Goal: Information Seeking & Learning: Learn about a topic

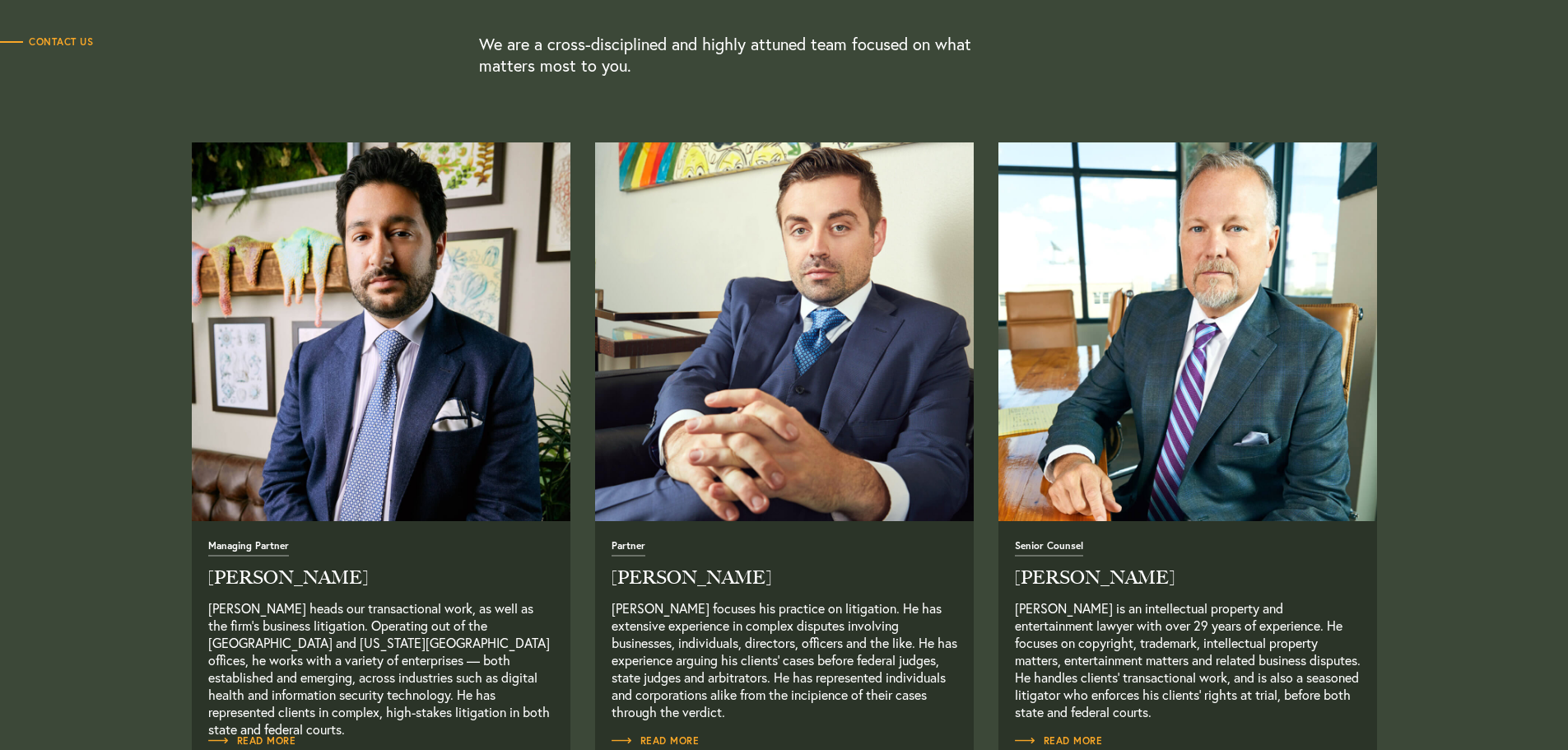
scroll to position [576, 0]
click at [645, 613] on p "[PERSON_NAME] focuses his practice on litigation. He has extensive experience i…" at bounding box center [785, 659] width 346 height 121
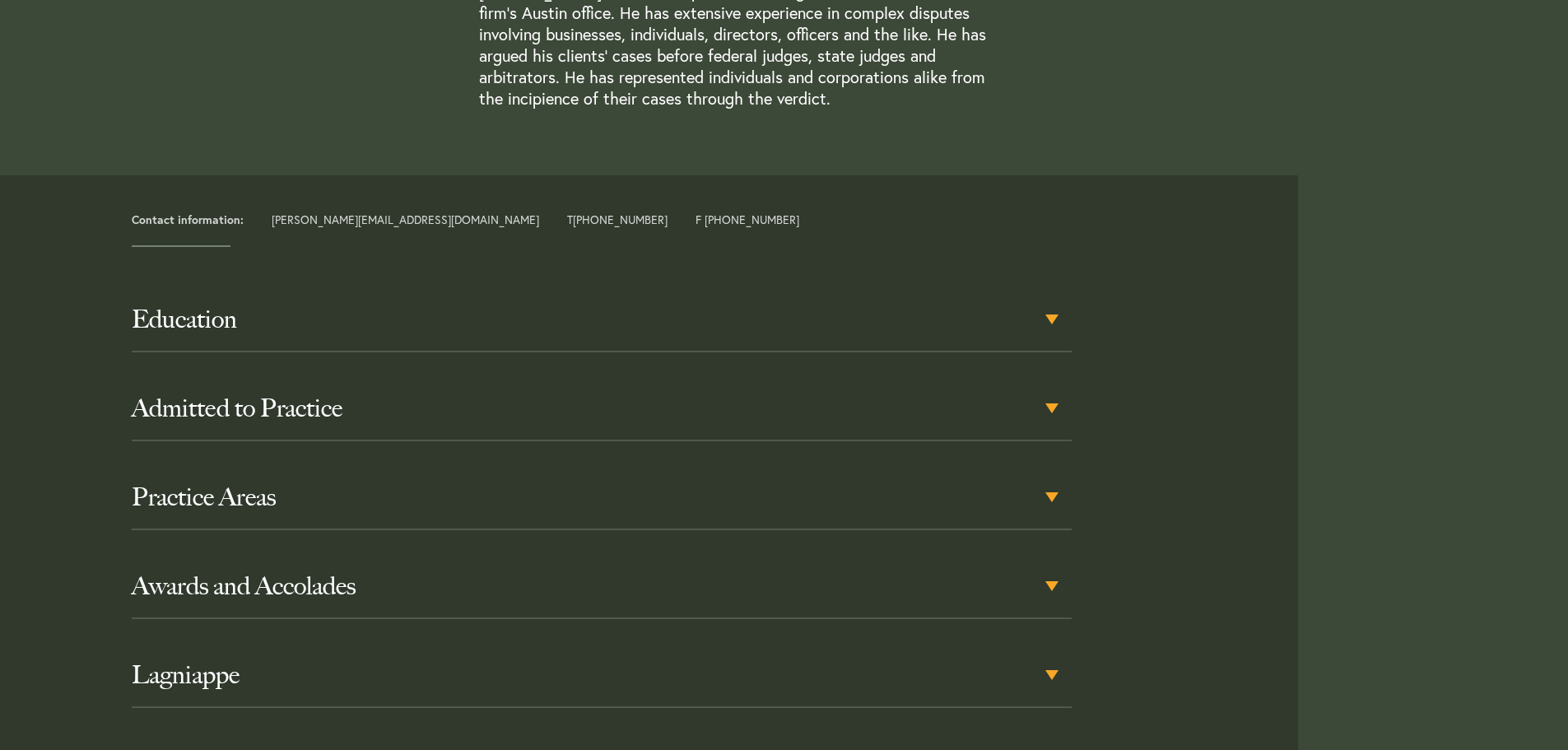
scroll to position [576, 0]
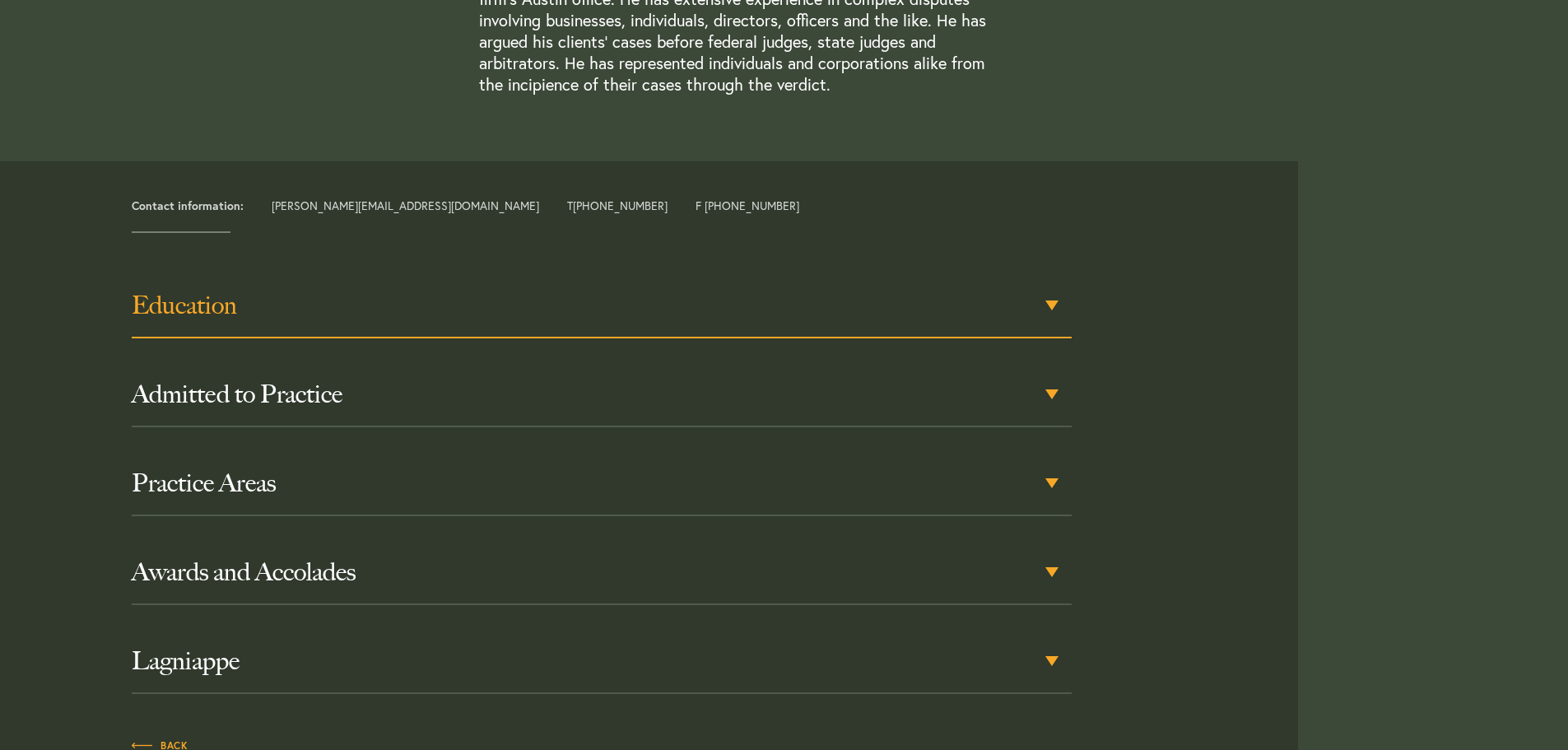
click at [1049, 306] on div "Education" at bounding box center [601, 306] width 940 height 64
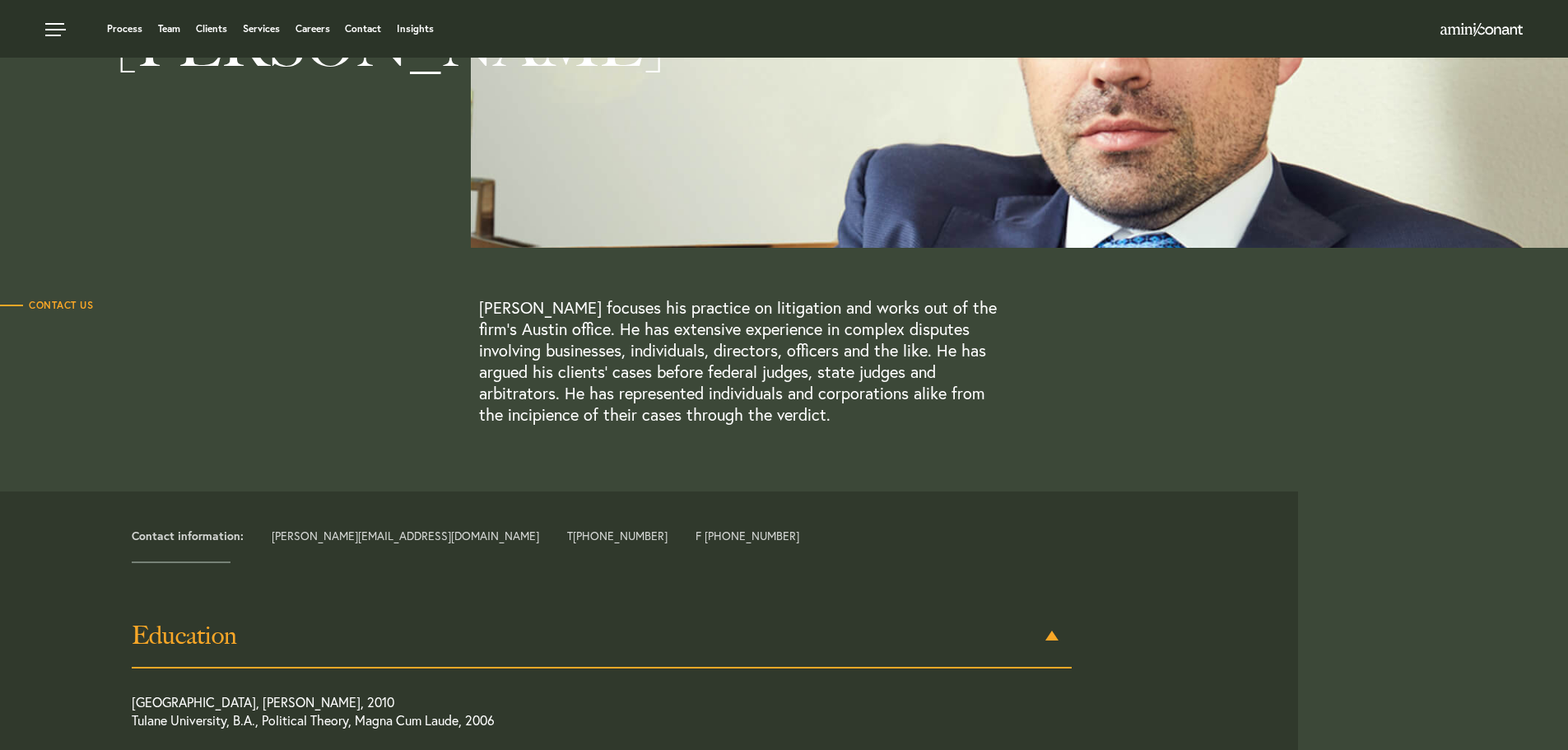
scroll to position [4, 0]
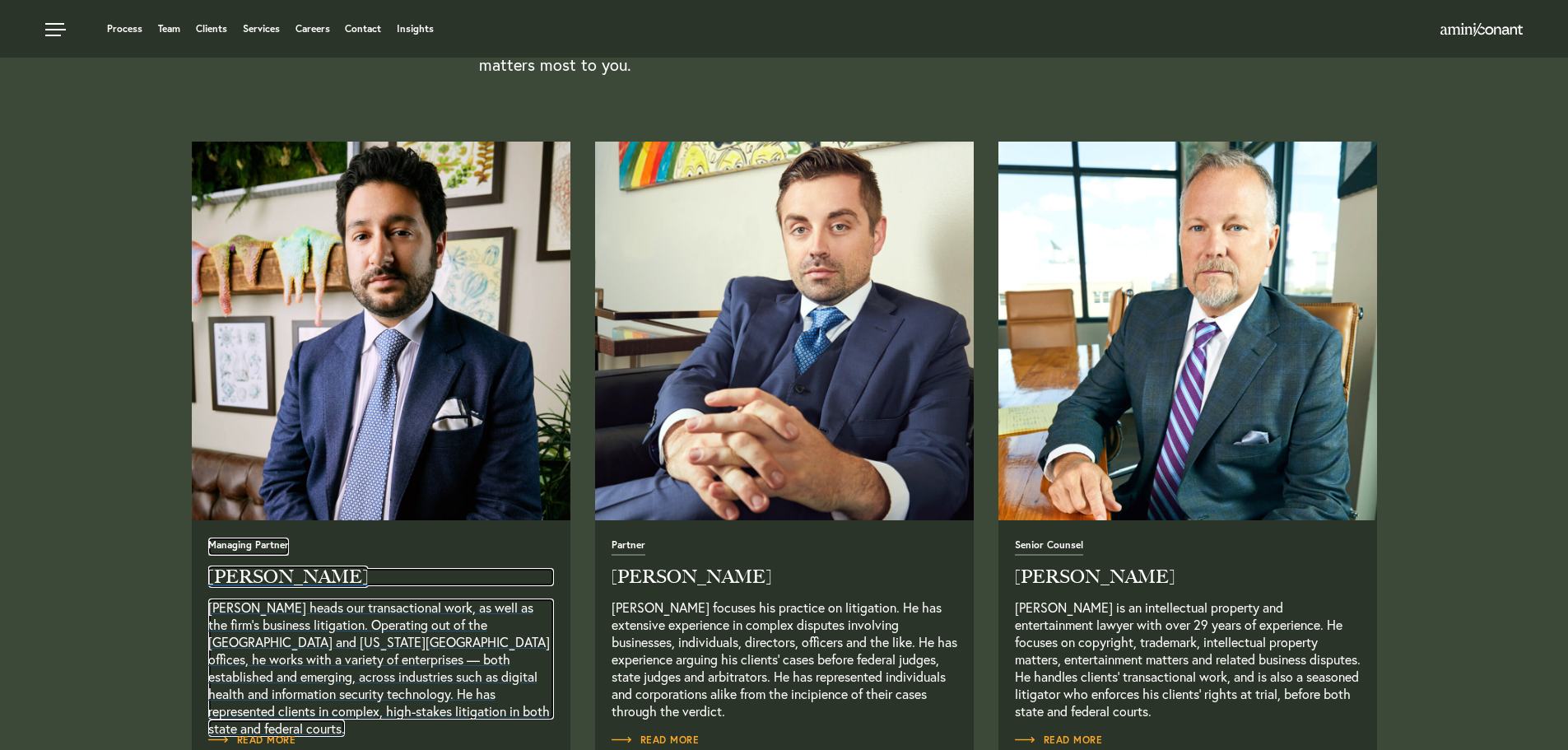
click at [308, 625] on p "[PERSON_NAME] heads our transactional work, as well as the firm’s business liti…" at bounding box center [381, 659] width 346 height 121
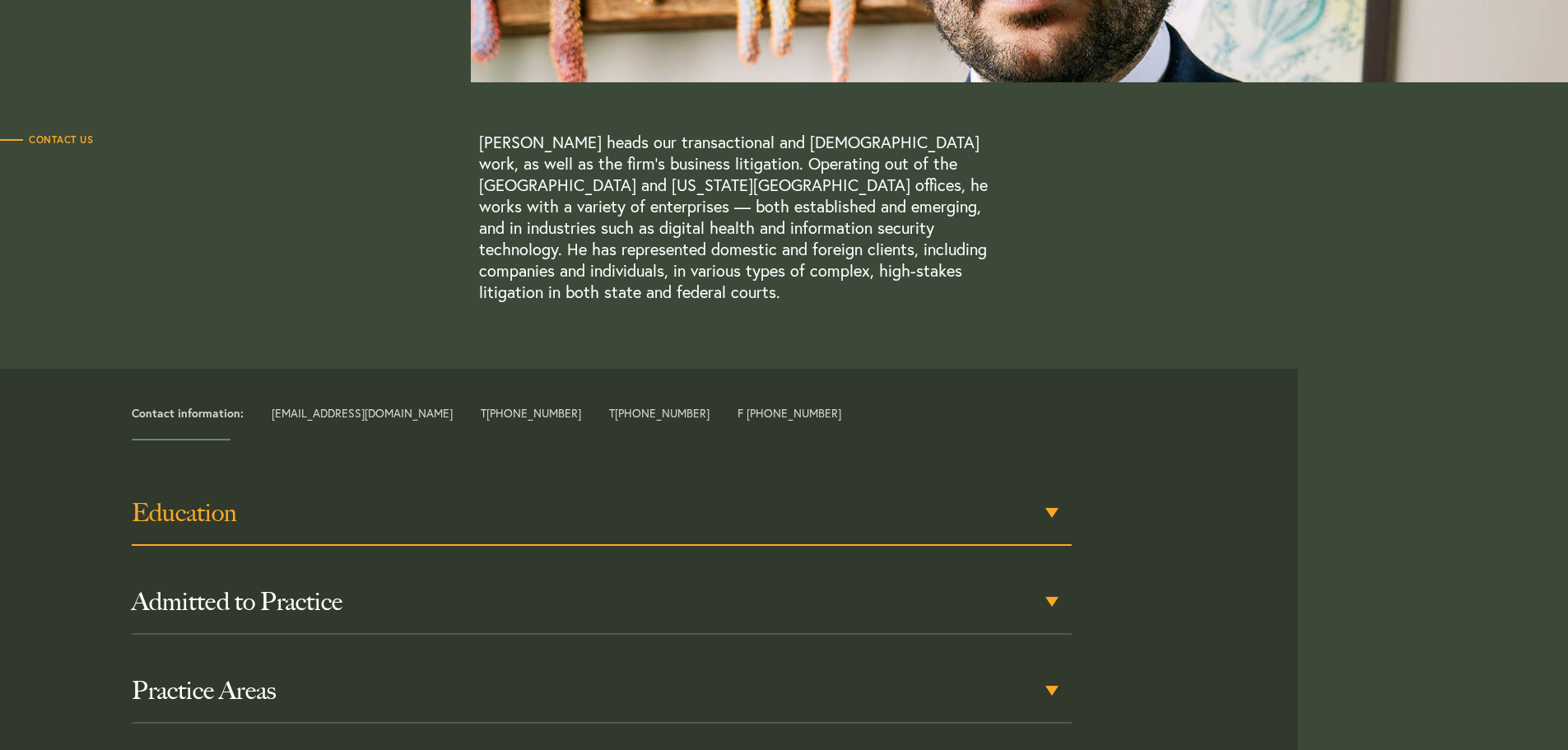
click at [411, 498] on h3 "Education" at bounding box center [601, 513] width 940 height 30
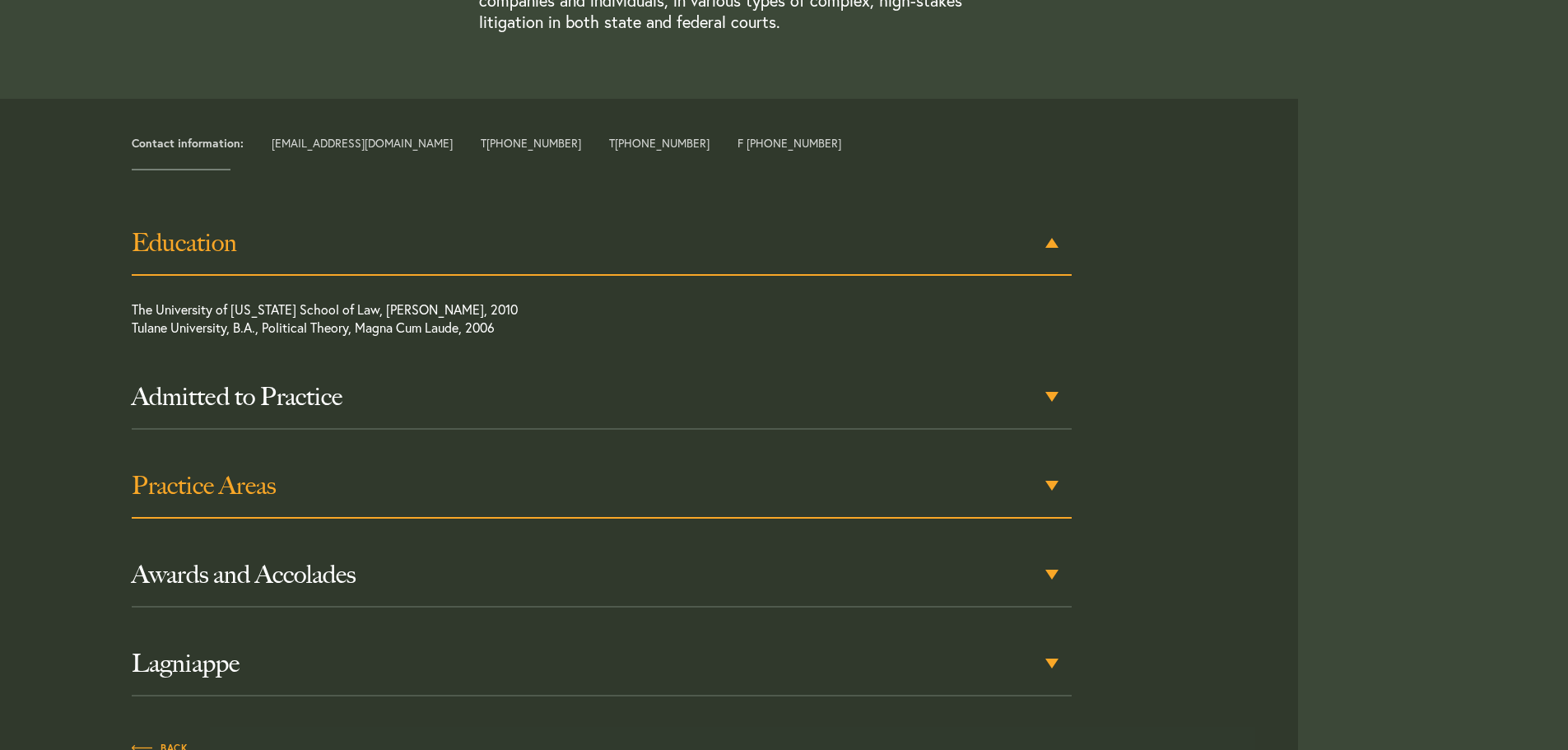
scroll to position [684, 0]
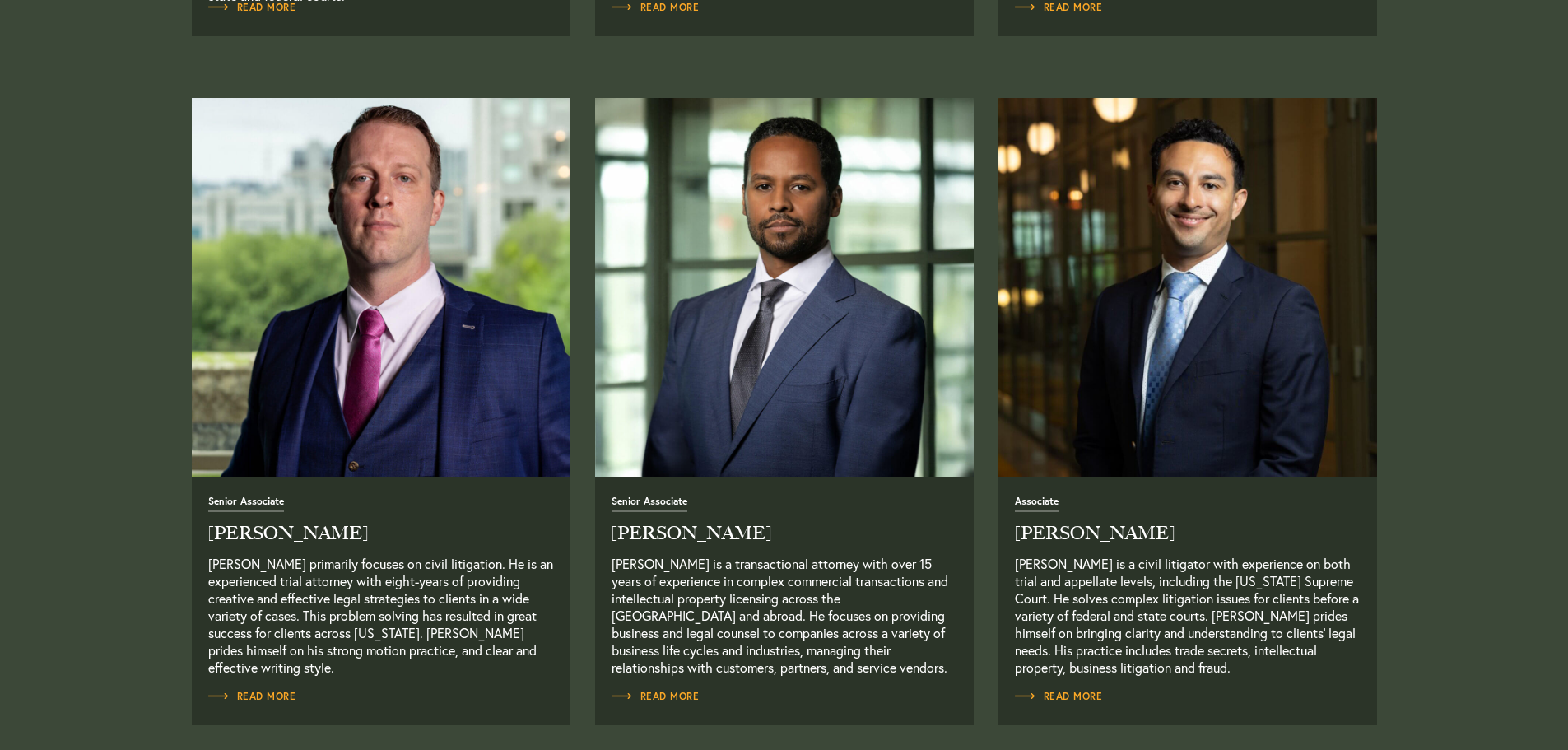
scroll to position [1317, 0]
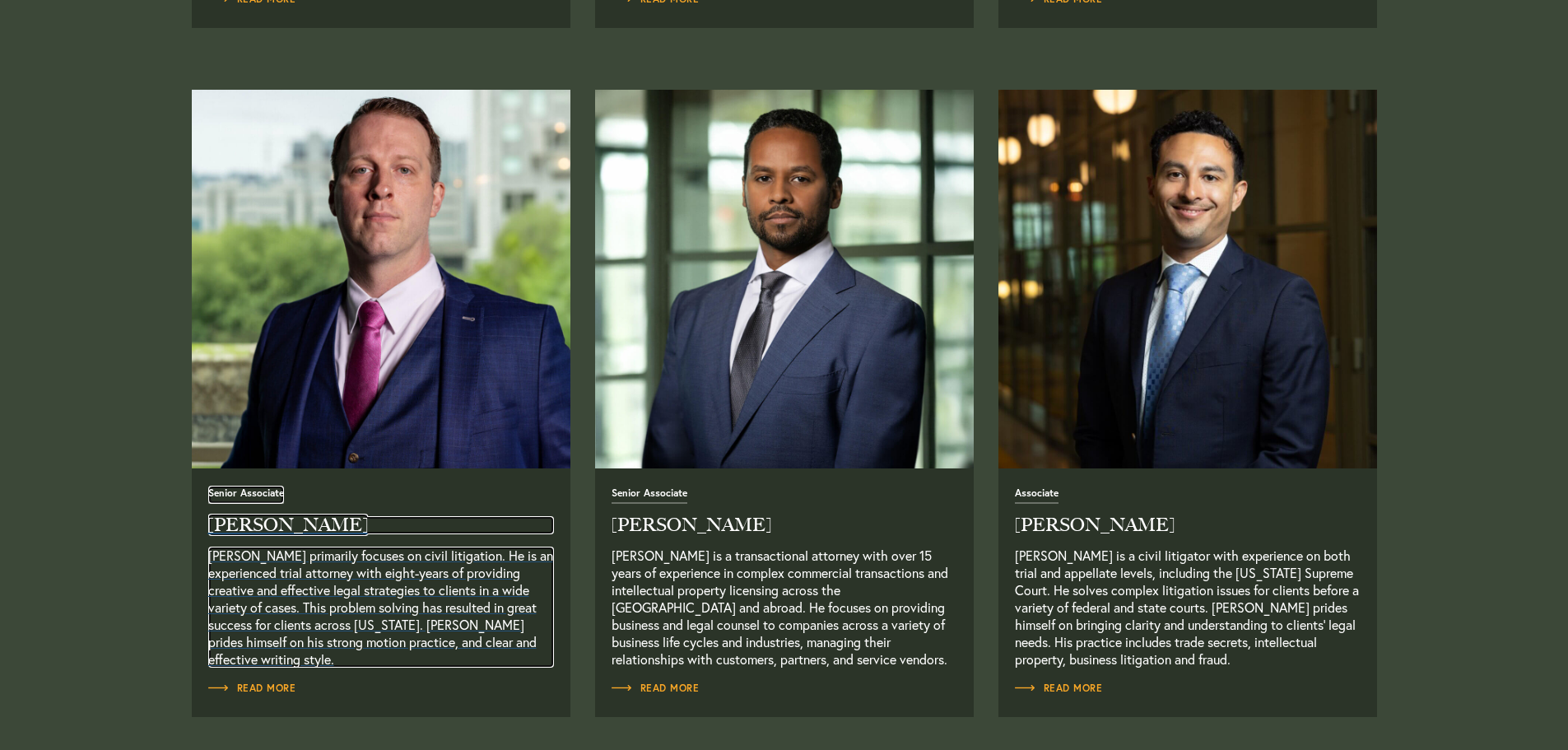
click at [259, 534] on h2 "Aaron Gankofskie" at bounding box center [381, 525] width 346 height 18
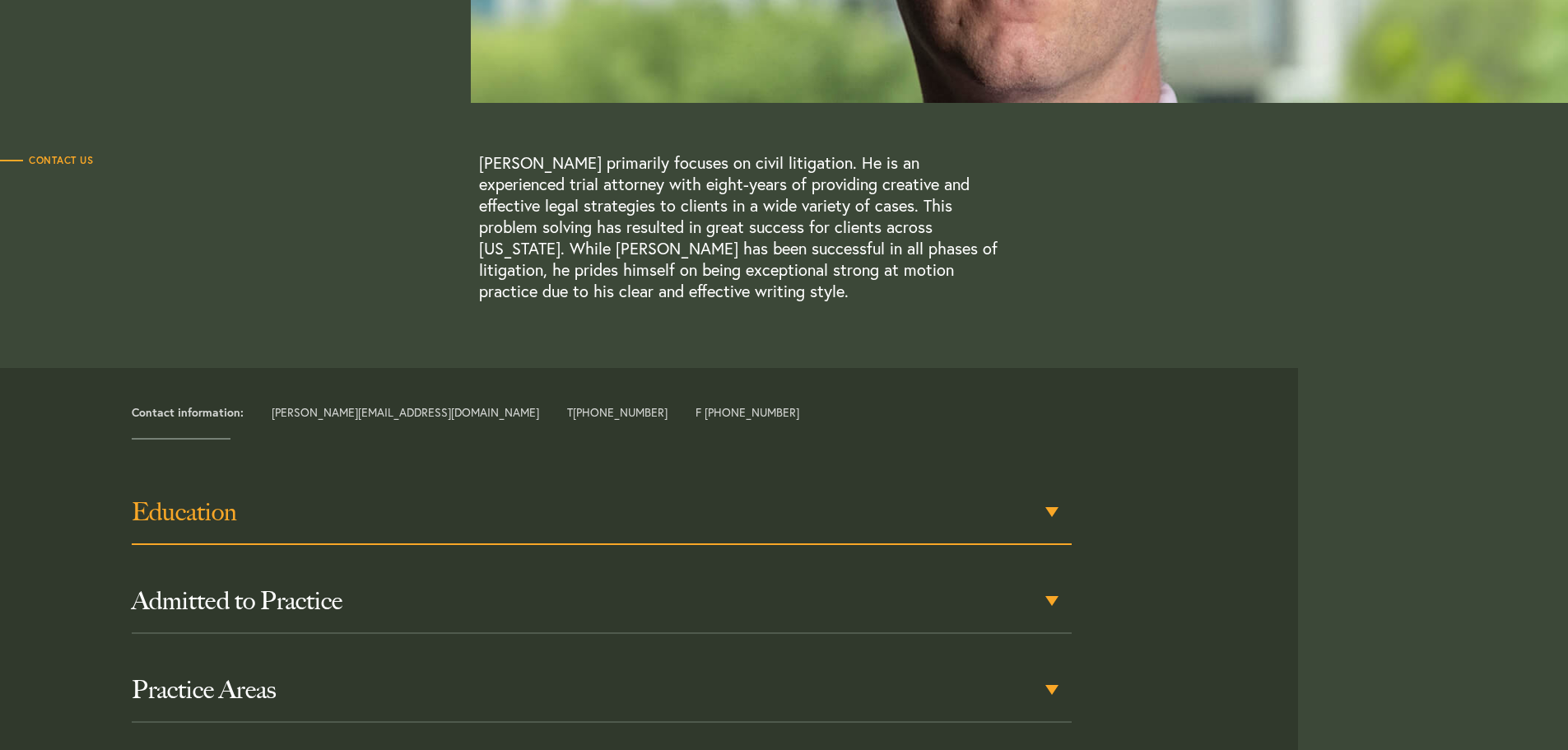
scroll to position [412, 0]
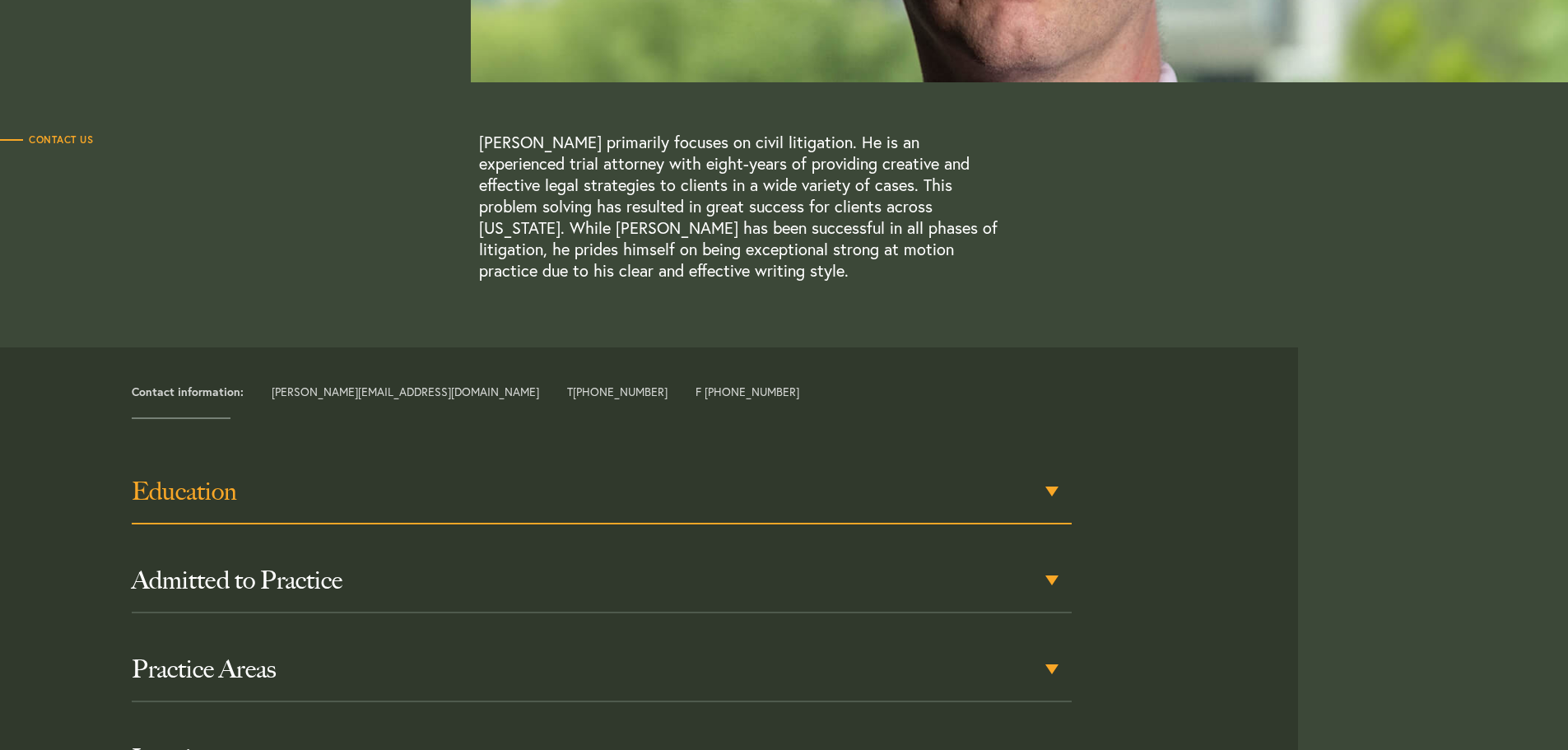
click at [333, 507] on div "Education" at bounding box center [601, 492] width 940 height 64
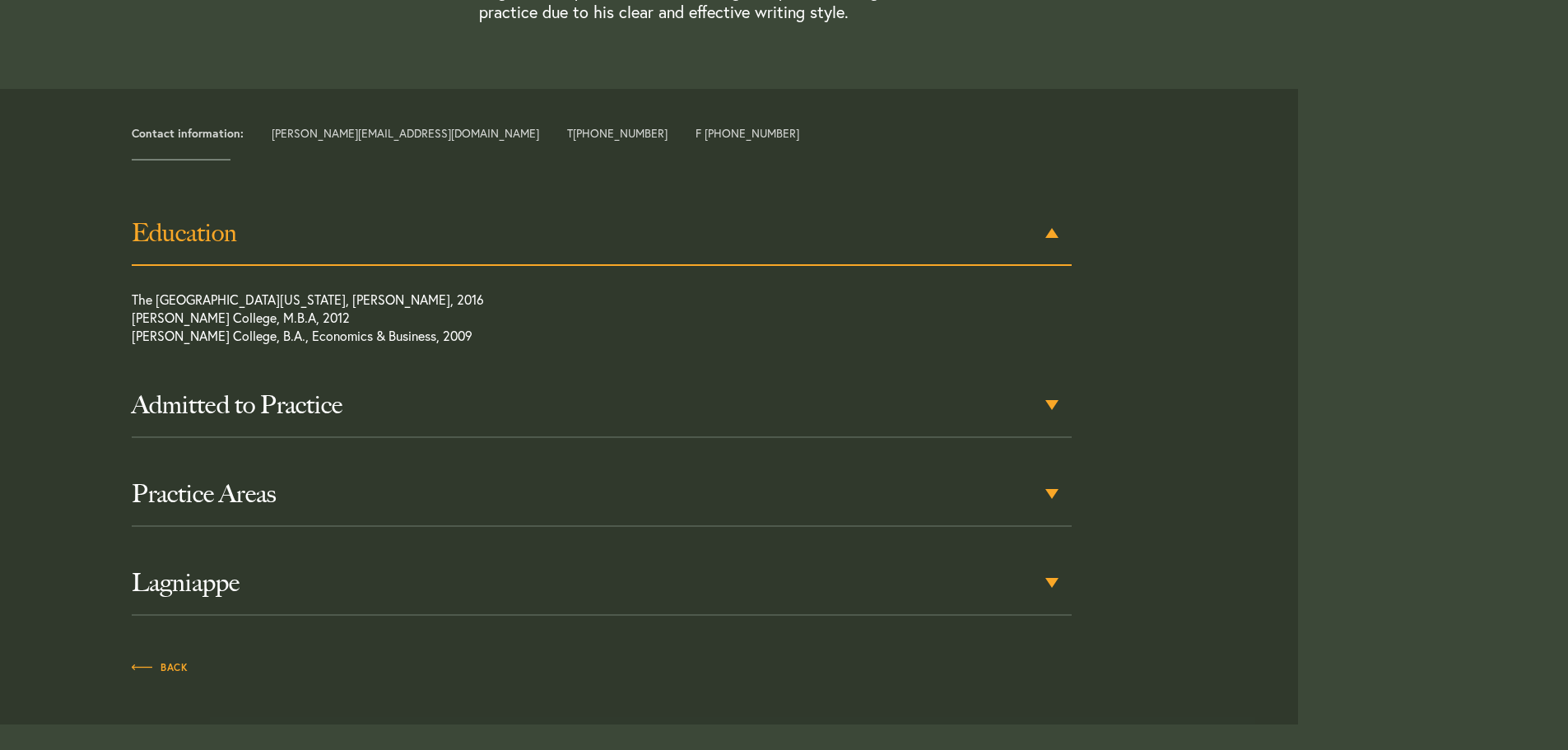
scroll to position [684, 0]
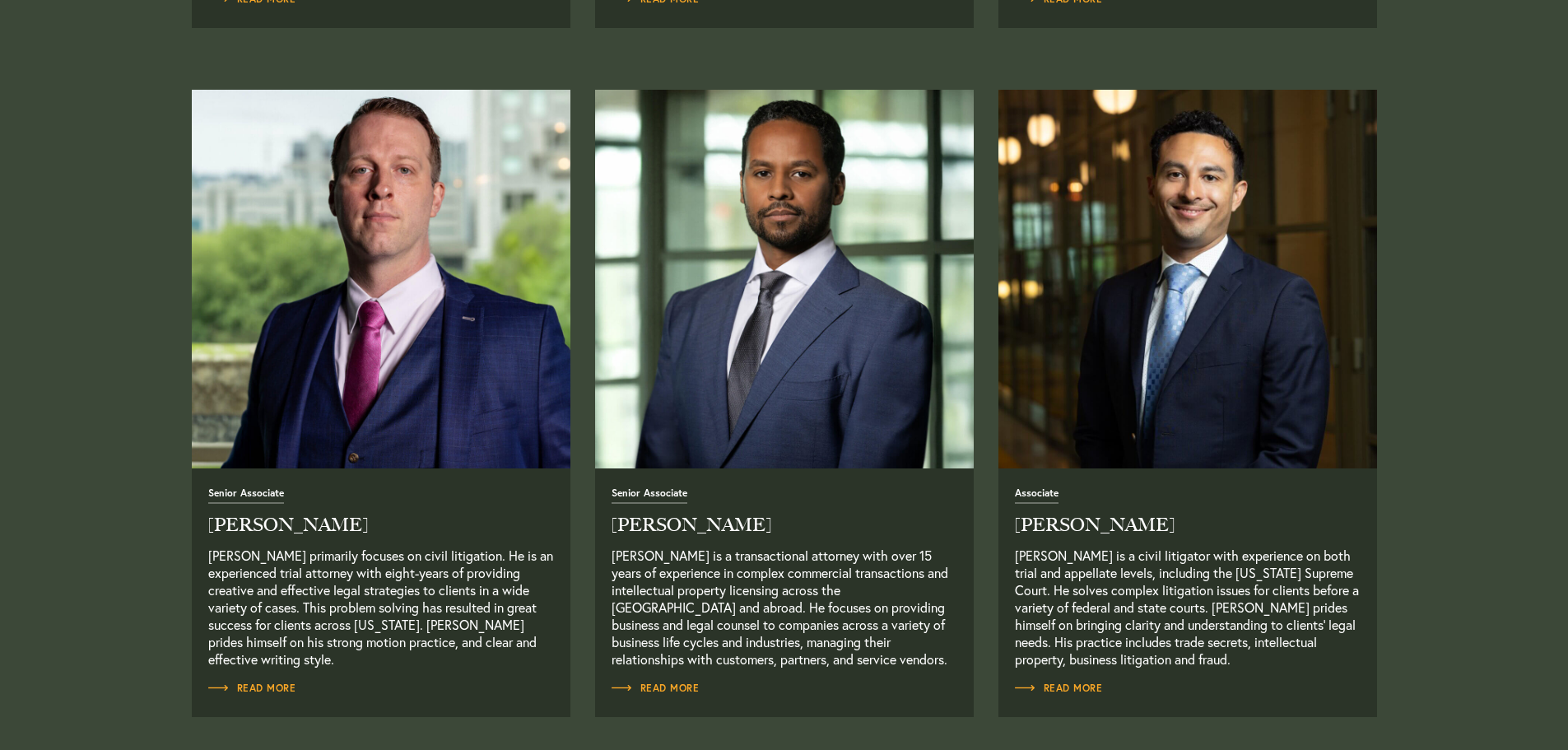
scroll to position [1399, 0]
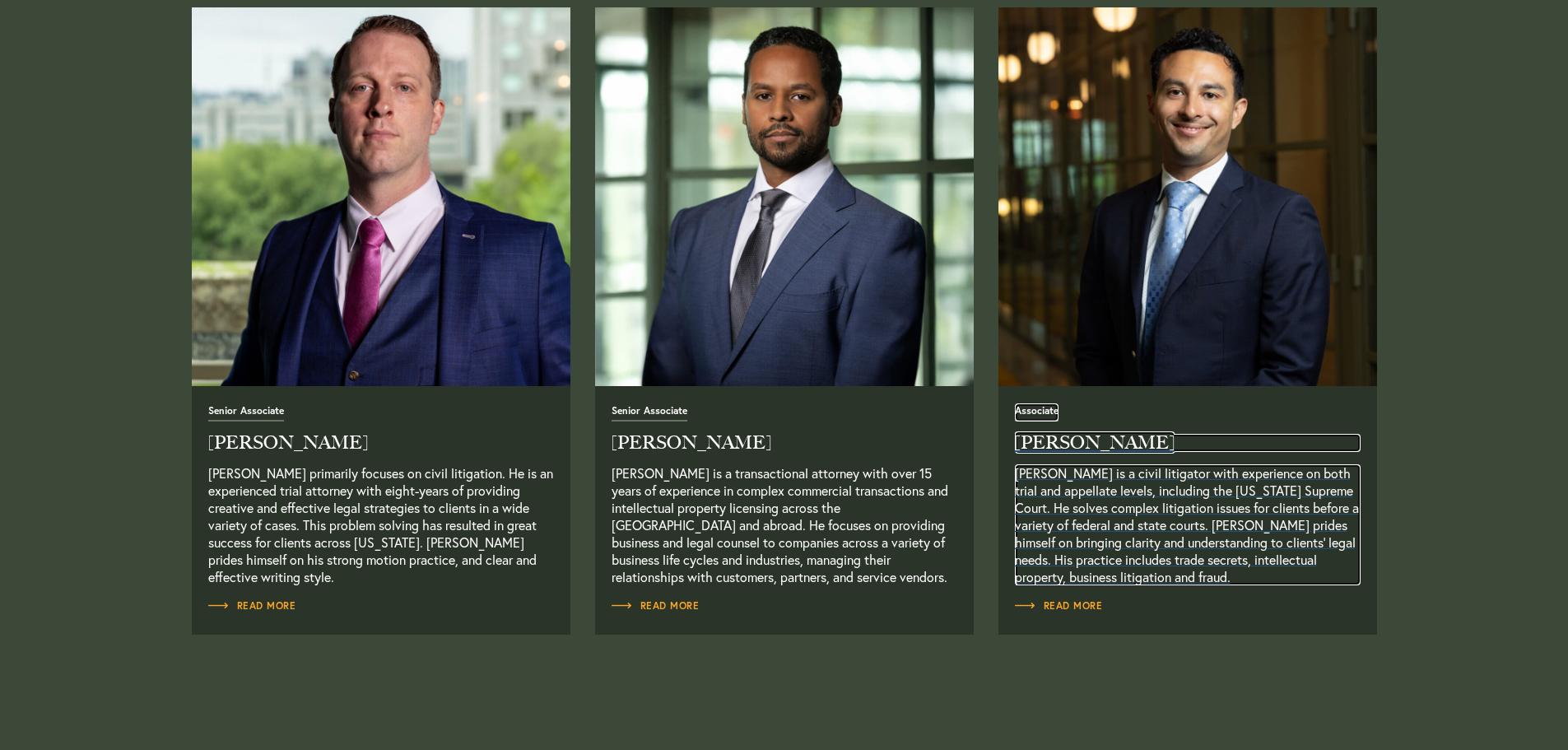
click at [1078, 494] on p "[PERSON_NAME] is a civil litigator with experience on both trial and appellate …" at bounding box center [1188, 524] width 346 height 121
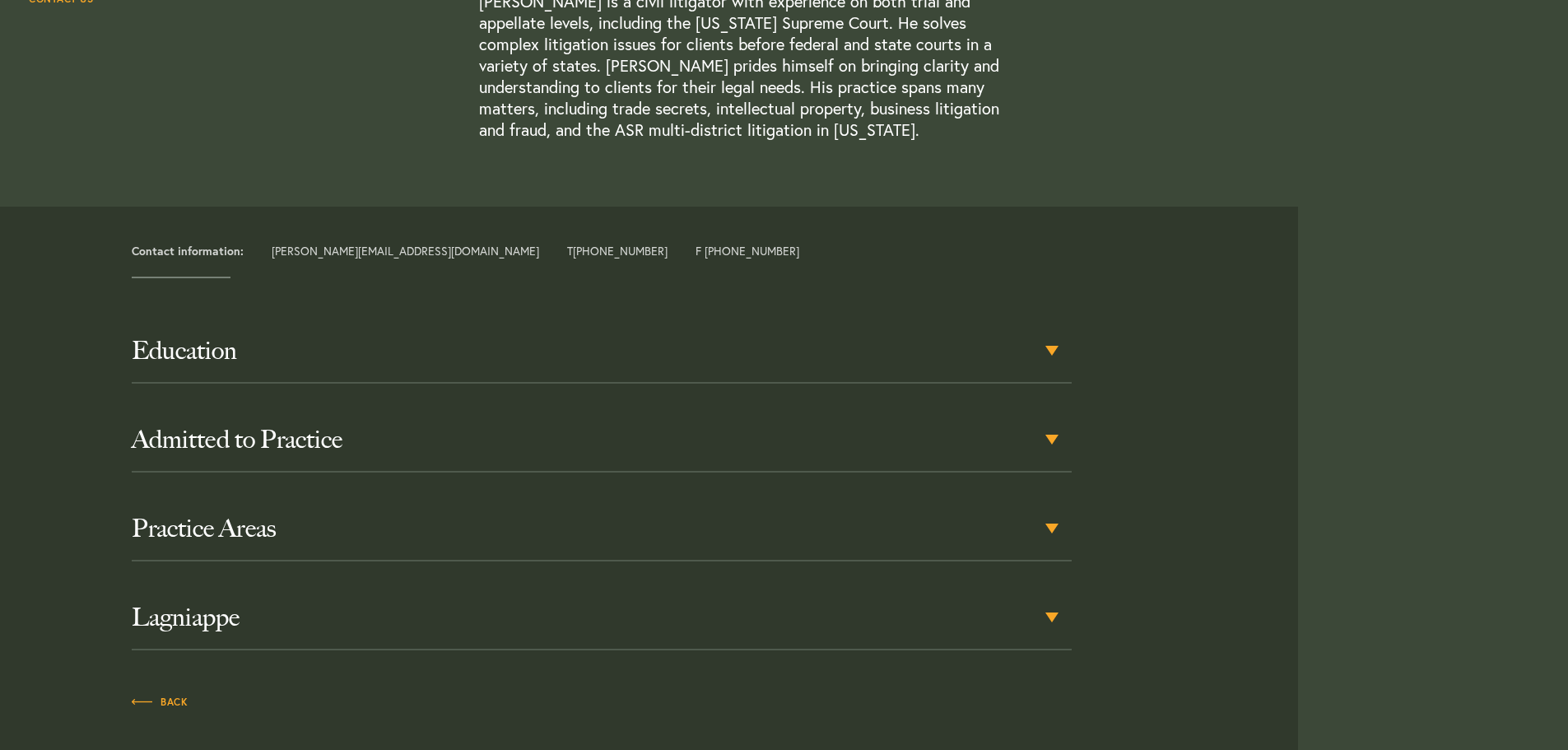
scroll to position [576, 0]
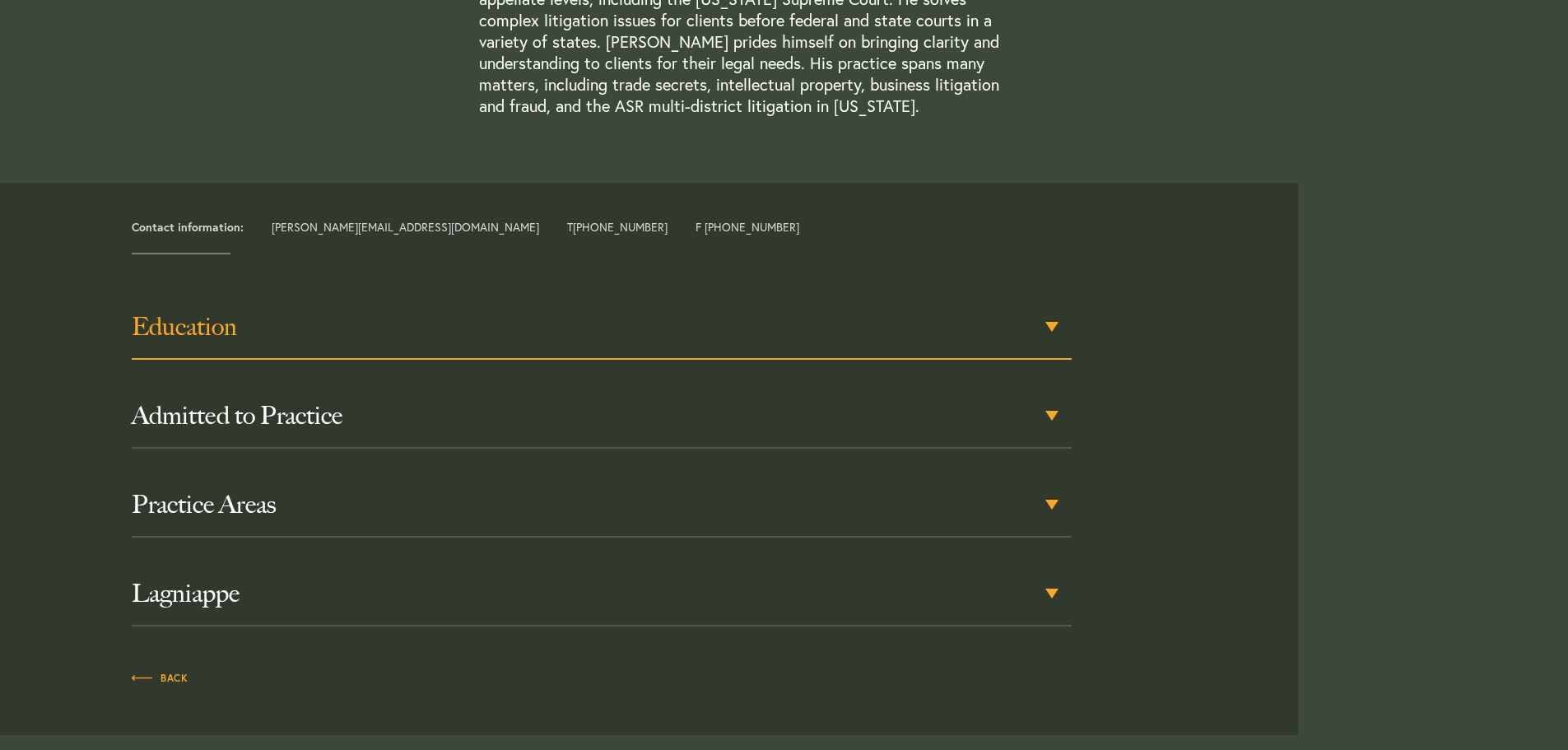
click at [368, 335] on h3 "Education" at bounding box center [601, 327] width 940 height 30
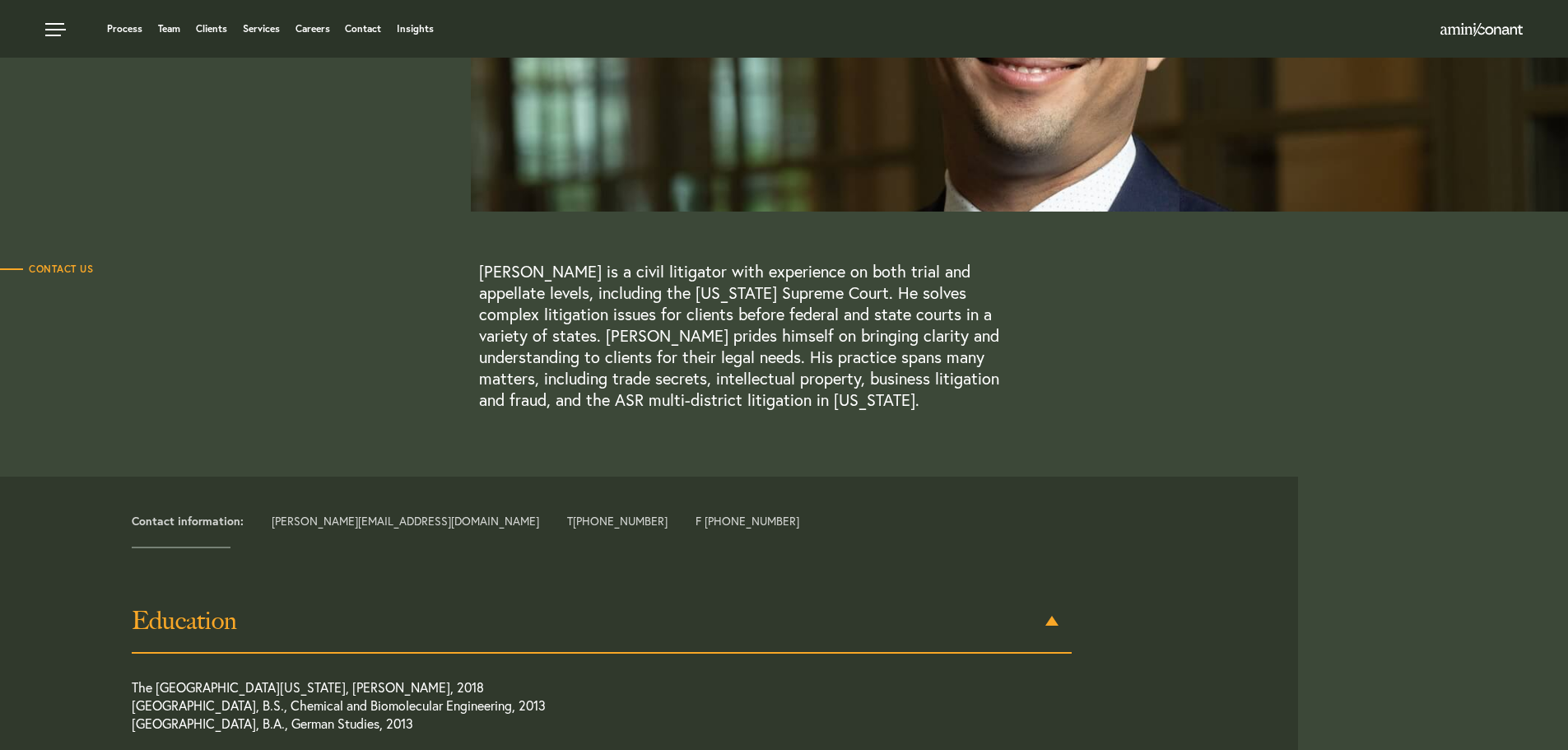
scroll to position [0, 0]
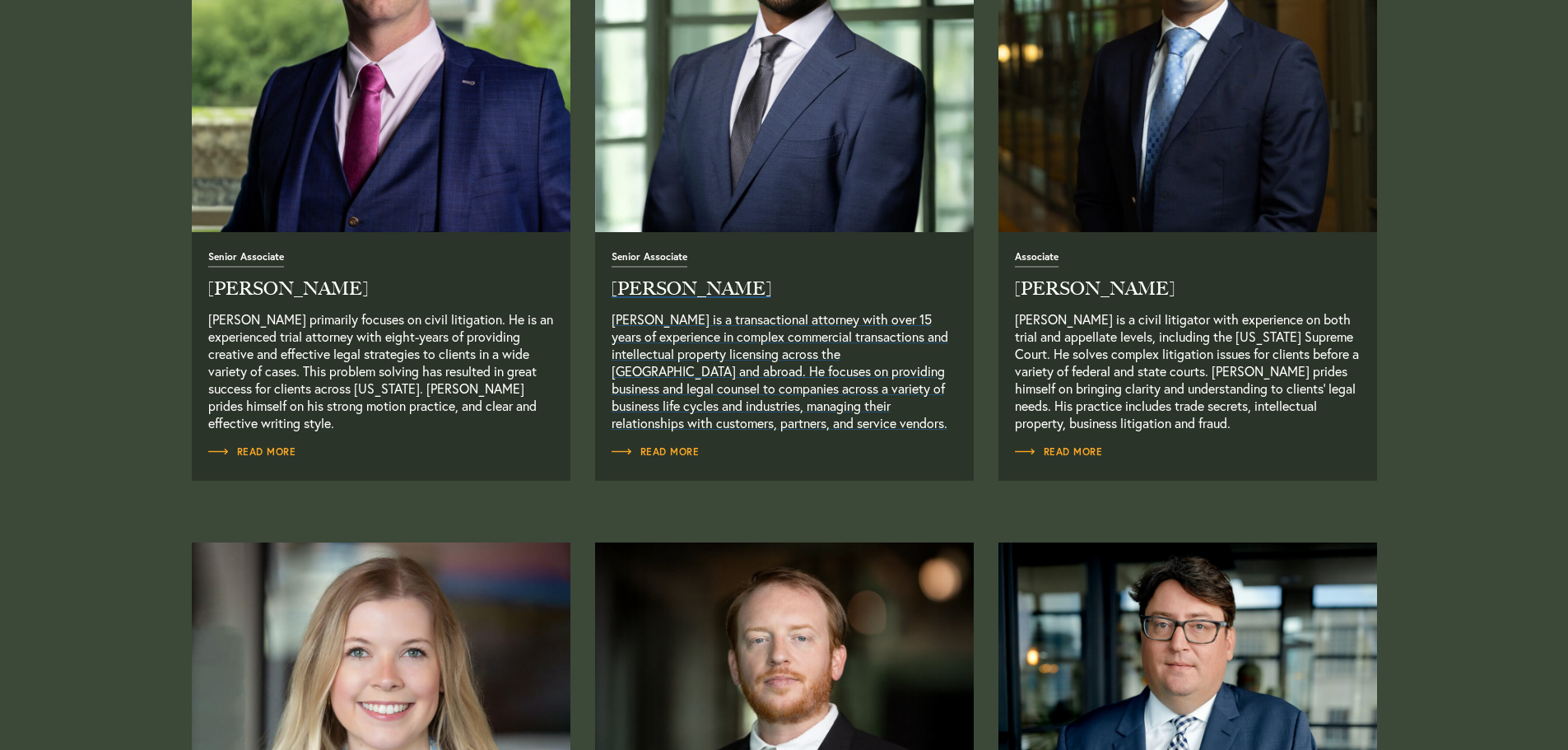
scroll to position [1564, 0]
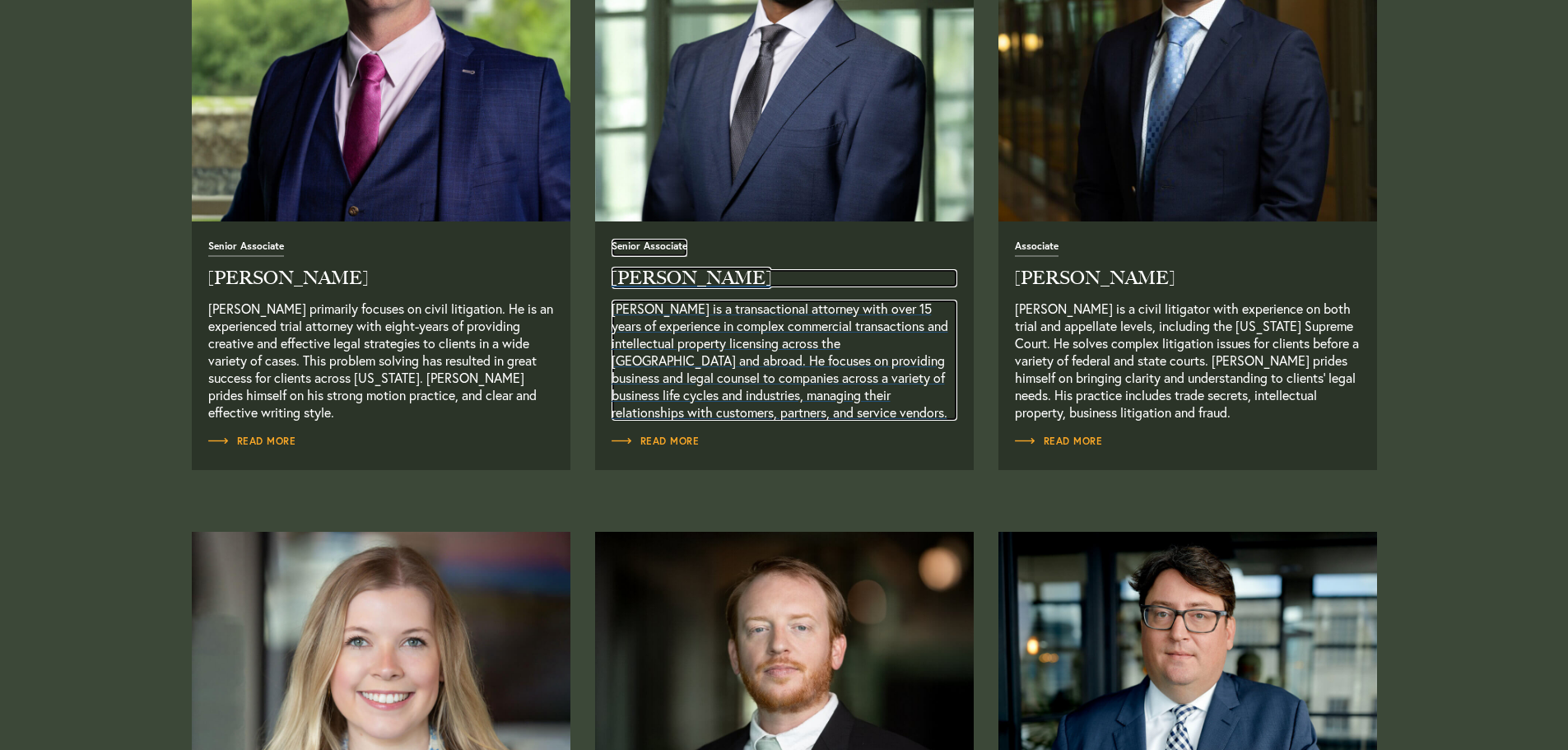
click at [697, 385] on p "[PERSON_NAME] is a transactional attorney with over 15 years of experience in c…" at bounding box center [785, 360] width 346 height 121
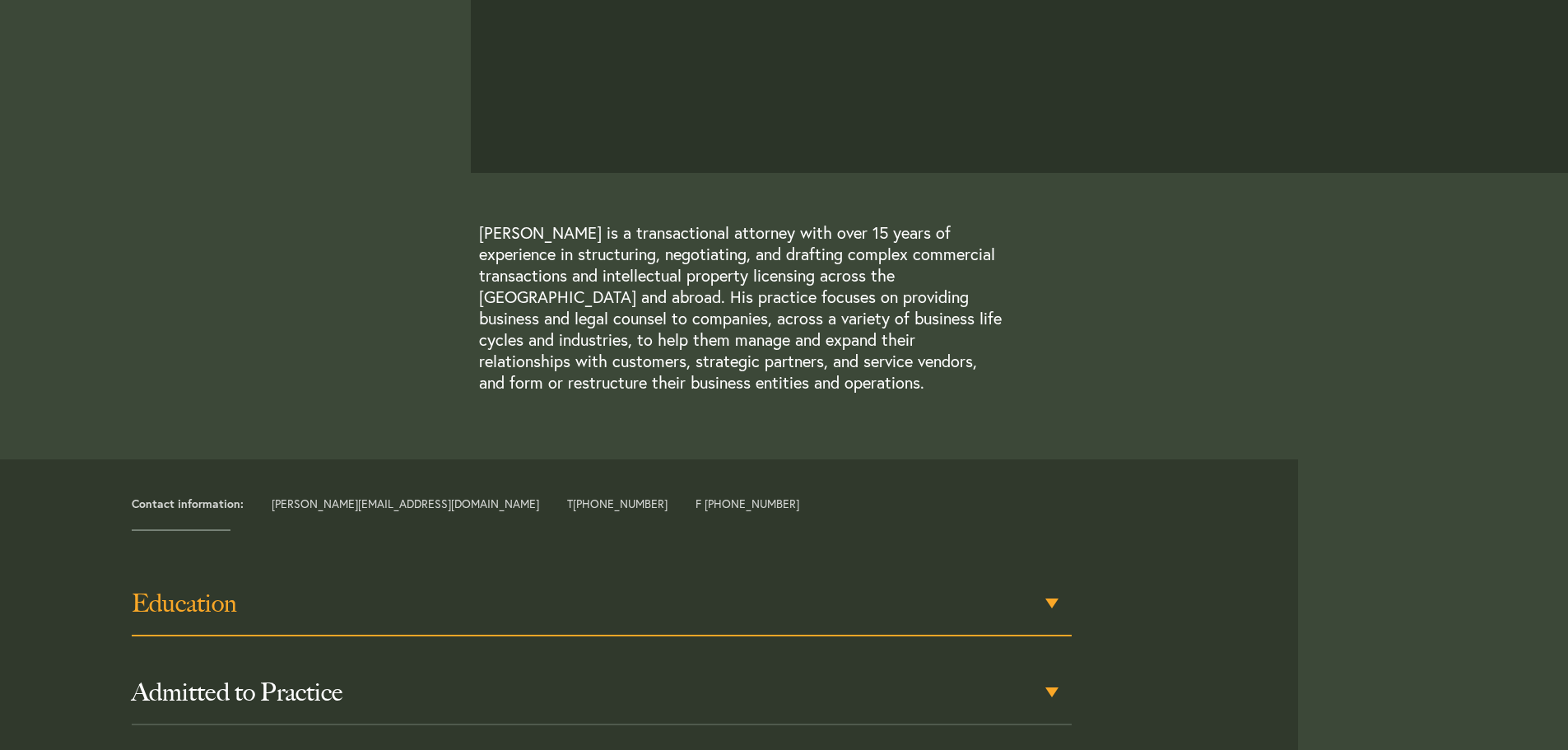
scroll to position [412, 0]
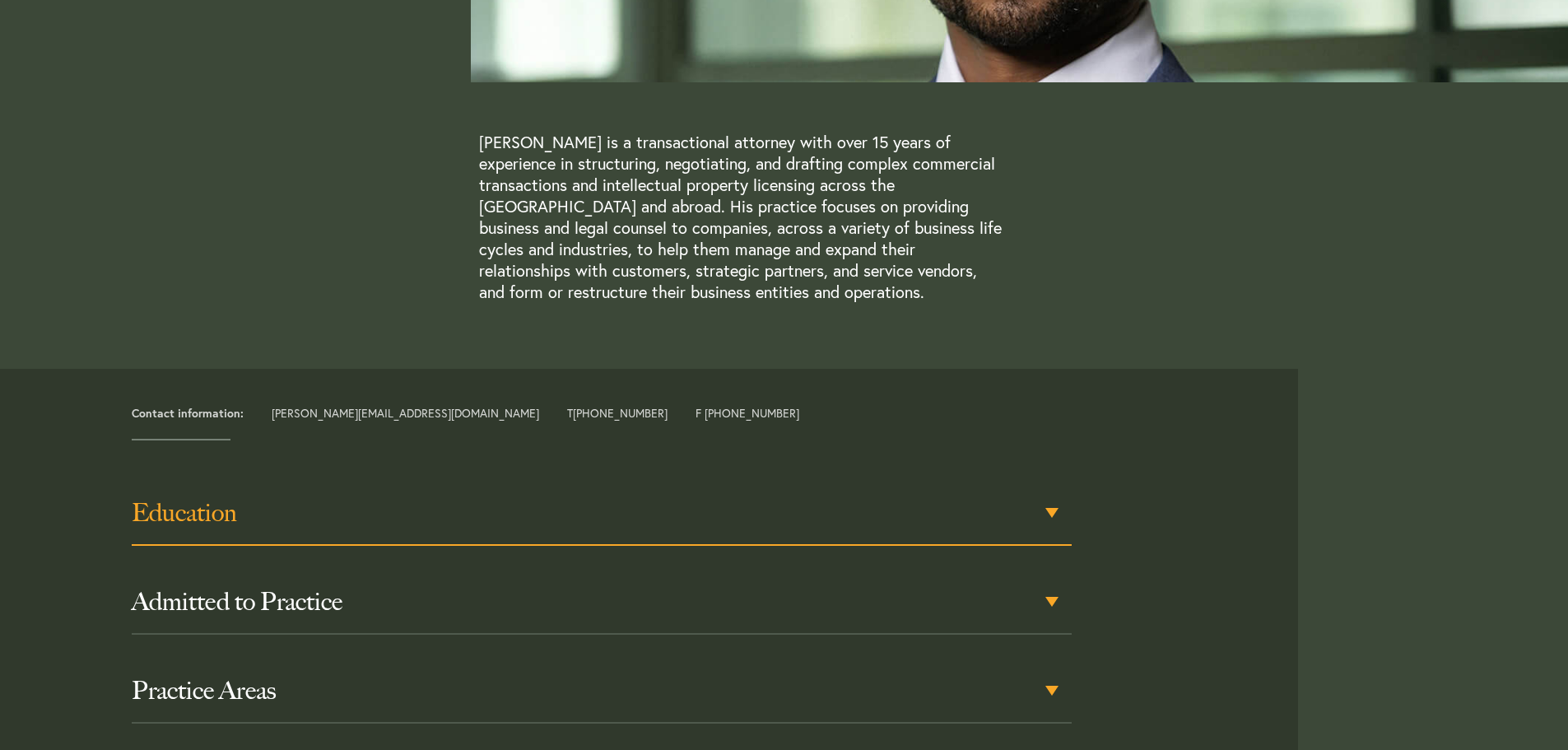
click at [509, 498] on h3 "Education" at bounding box center [601, 513] width 940 height 30
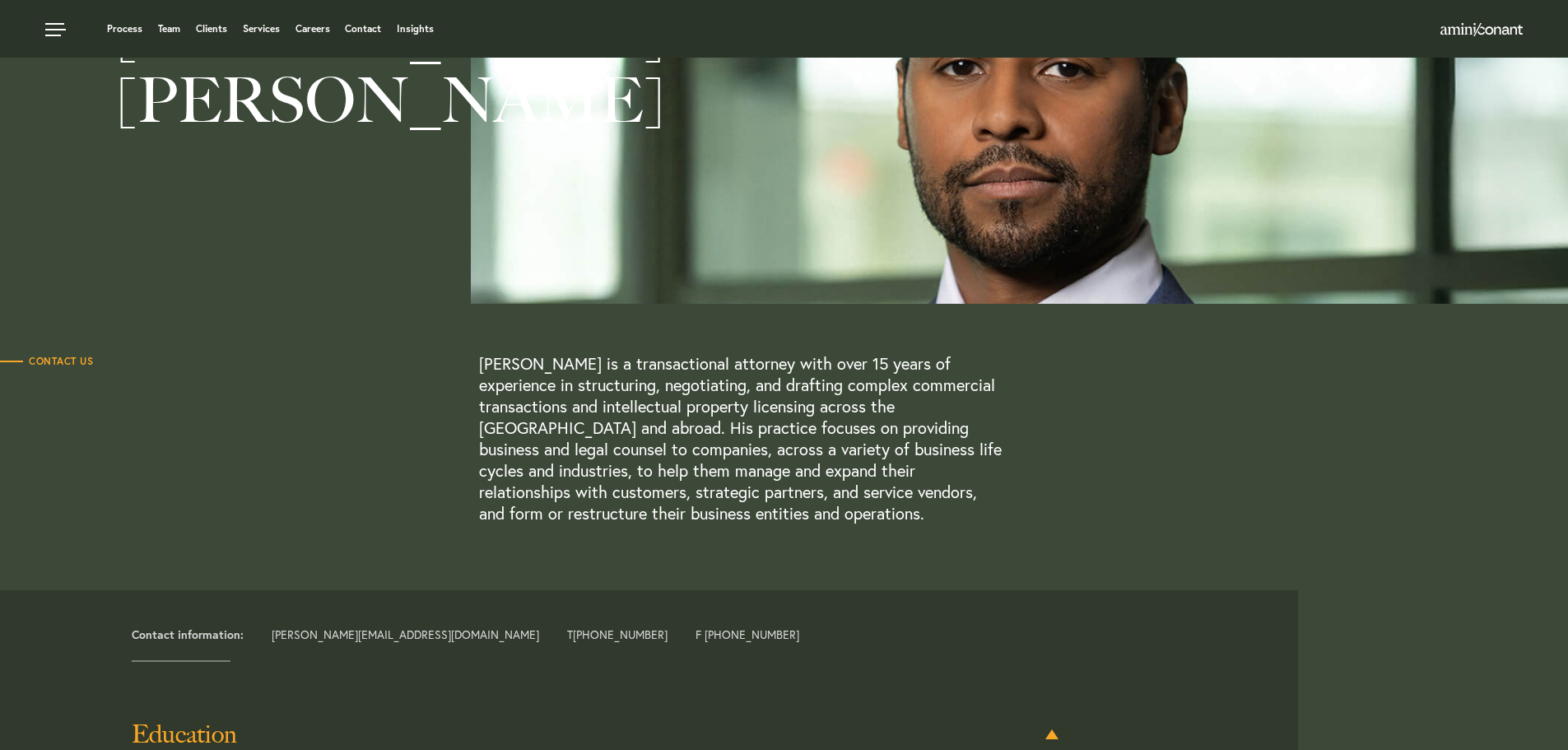
scroll to position [107, 0]
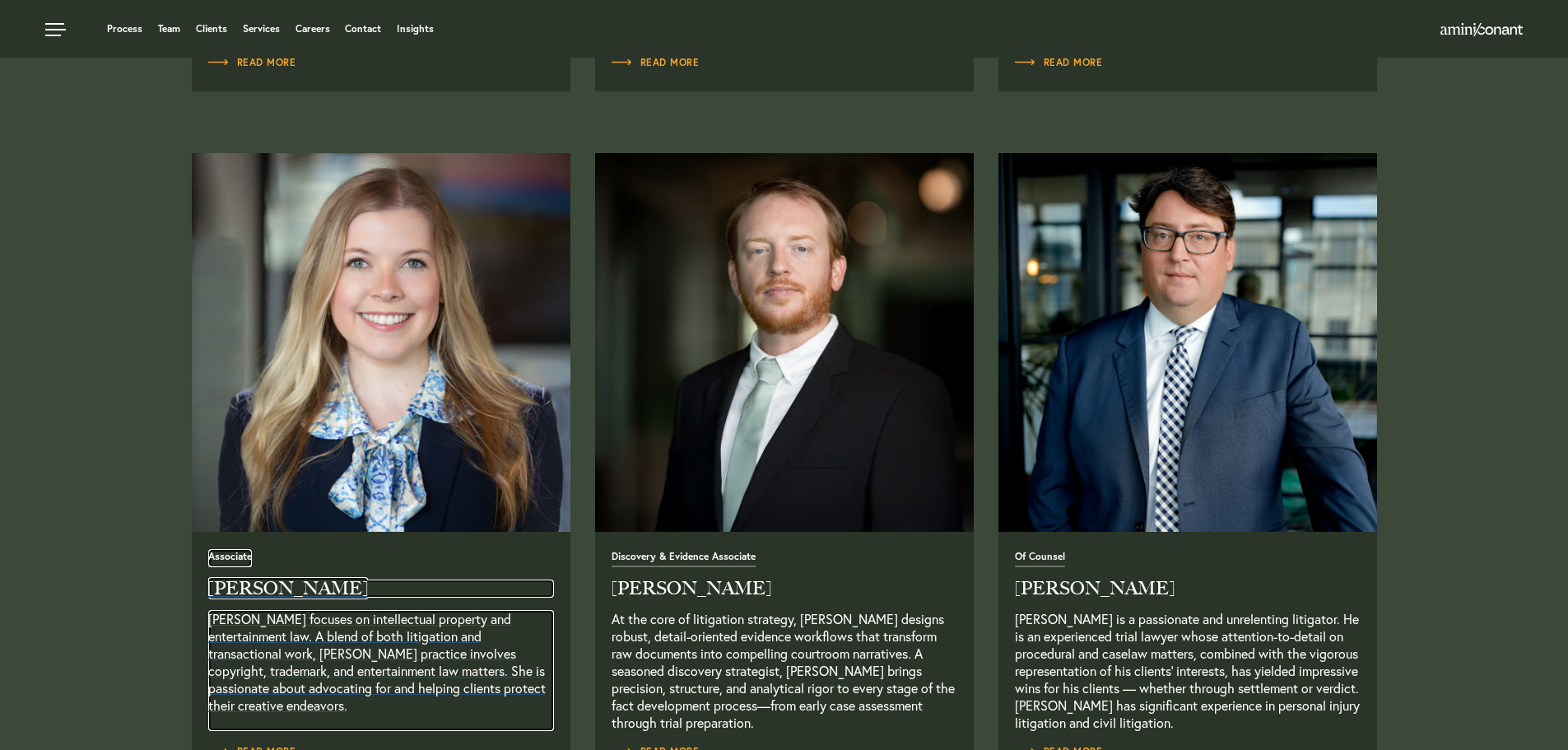
click at [311, 650] on p "[PERSON_NAME] focuses on intellectual property and entertainment law. A blend o…" at bounding box center [381, 671] width 346 height 121
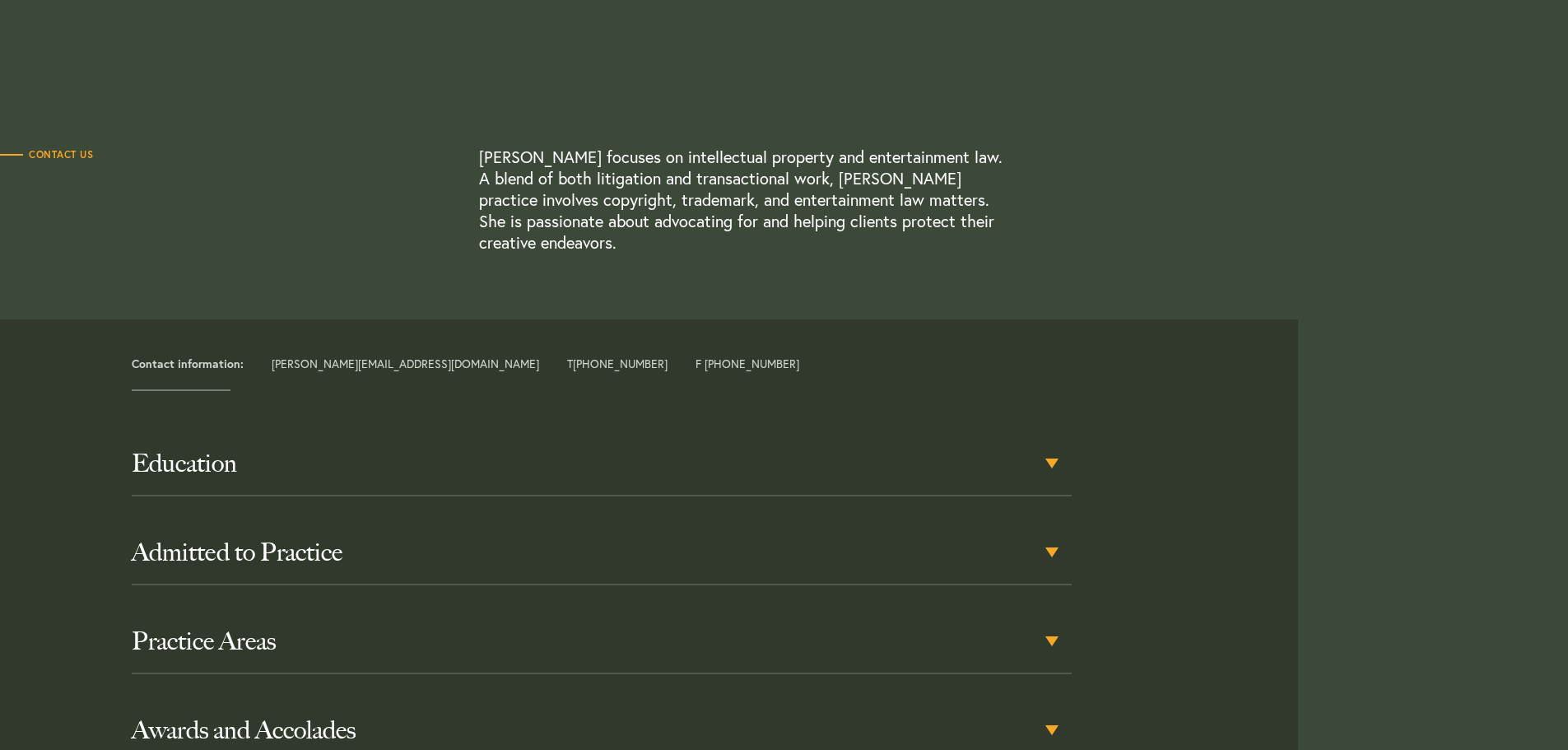
scroll to position [412, 0]
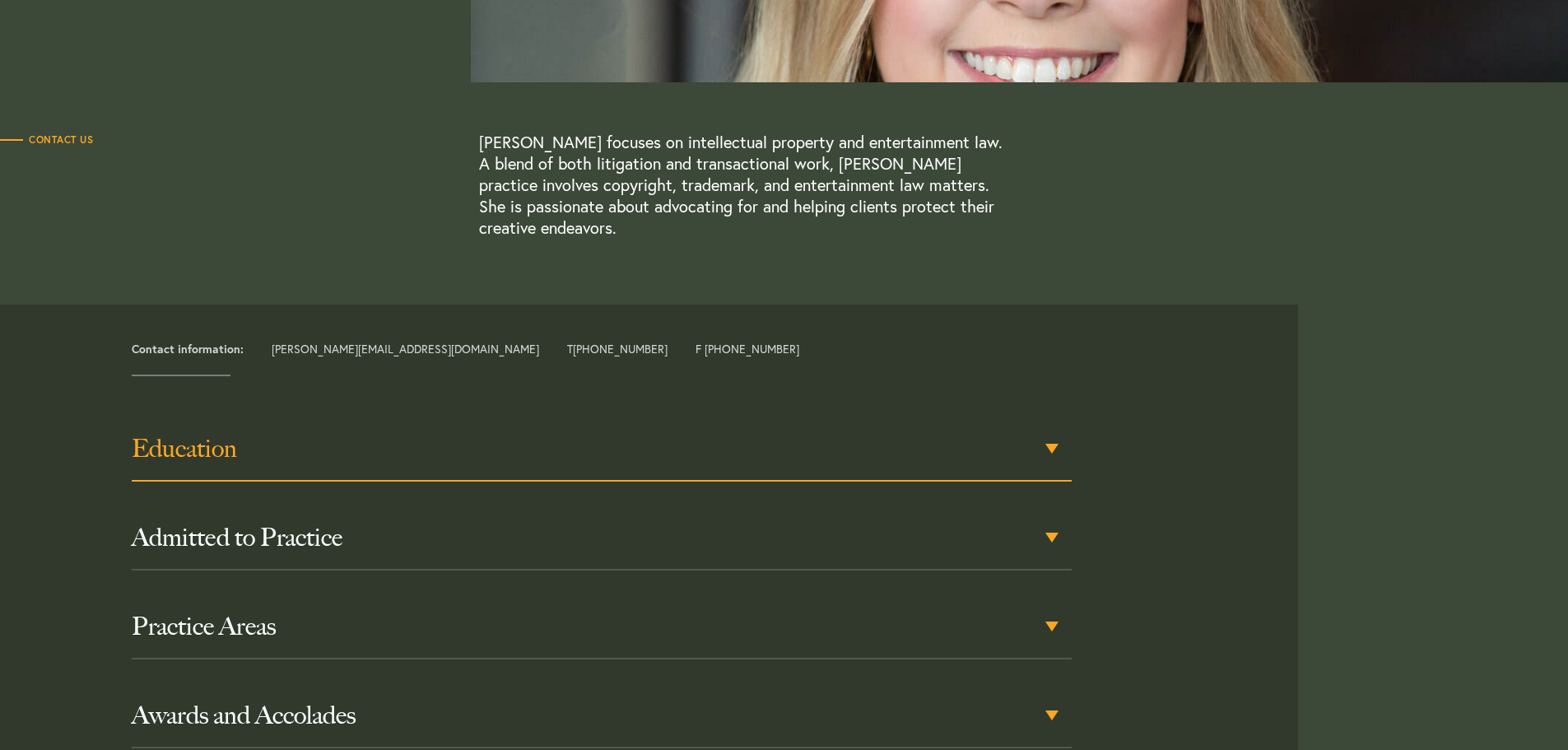
click at [1048, 425] on div "Education" at bounding box center [601, 450] width 940 height 64
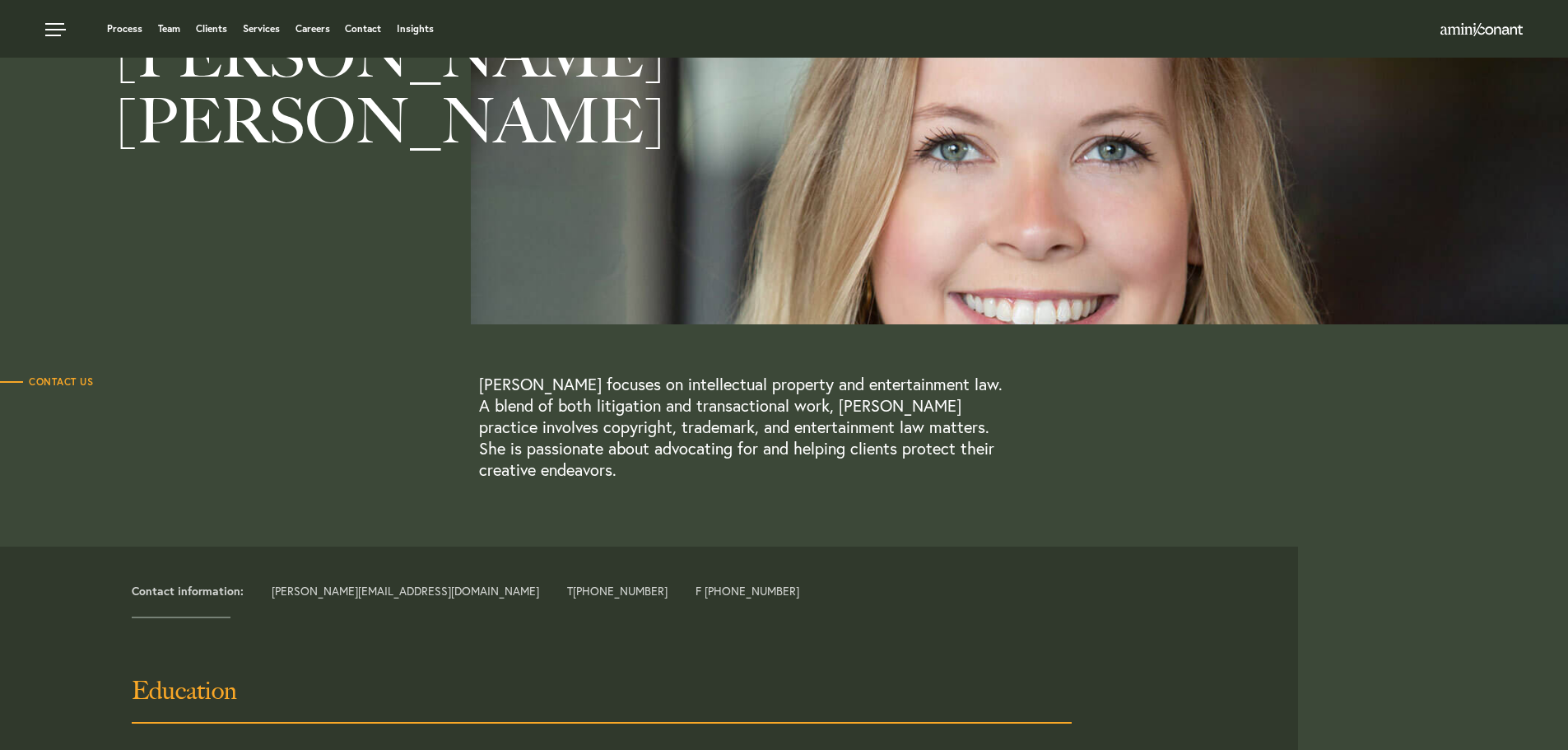
scroll to position [126, 0]
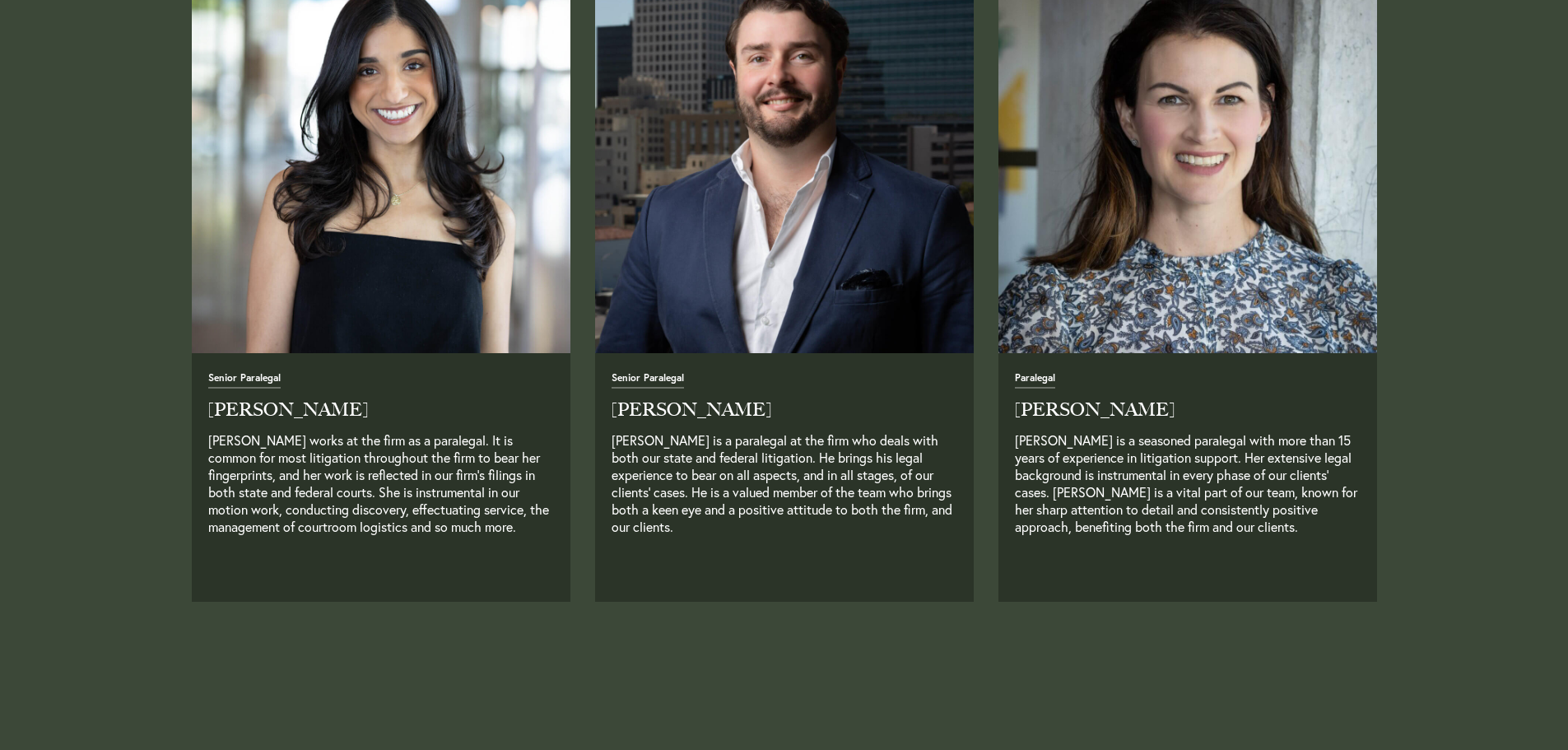
scroll to position [3506, 0]
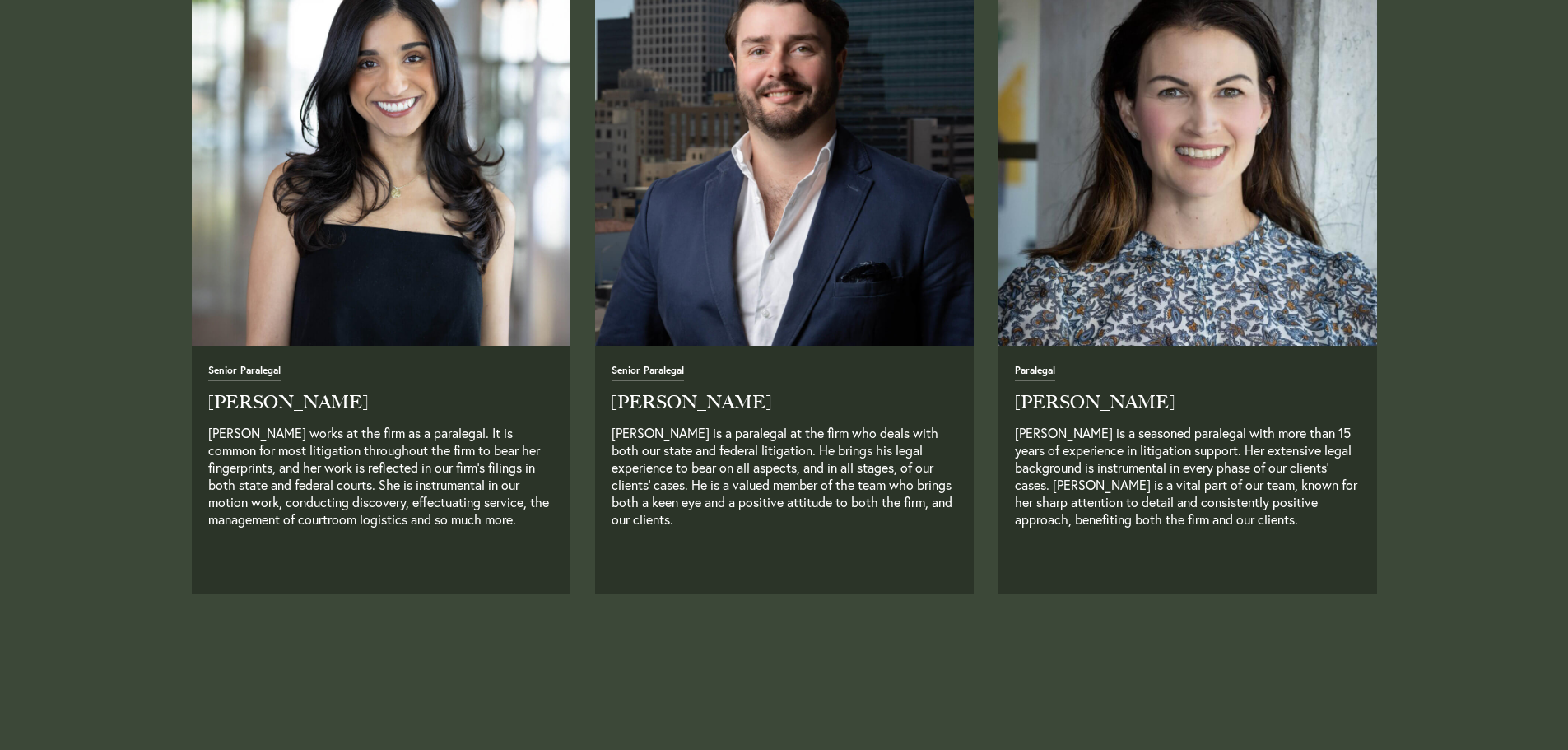
click at [299, 412] on h2 "[PERSON_NAME]" at bounding box center [381, 403] width 346 height 18
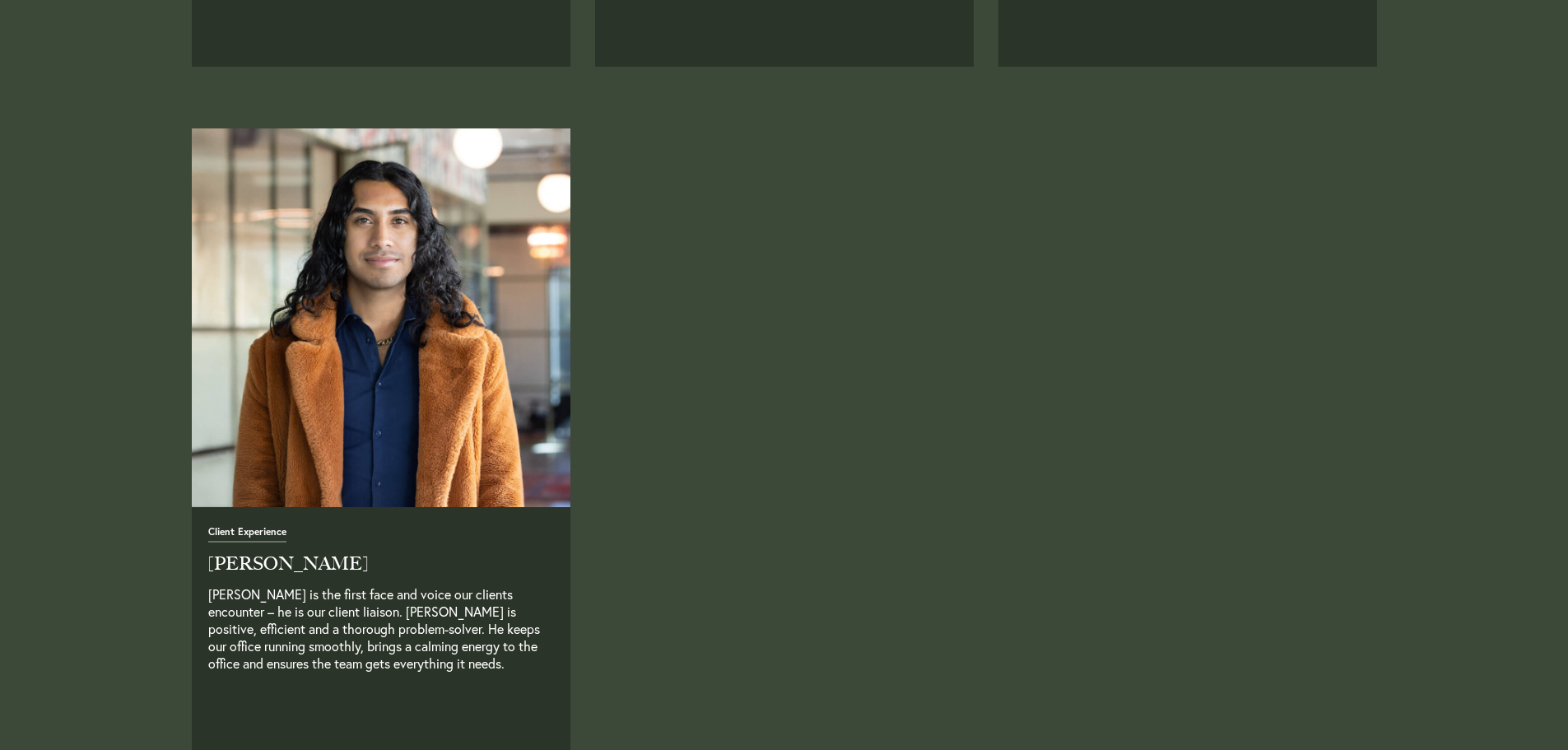
scroll to position [4082, 0]
